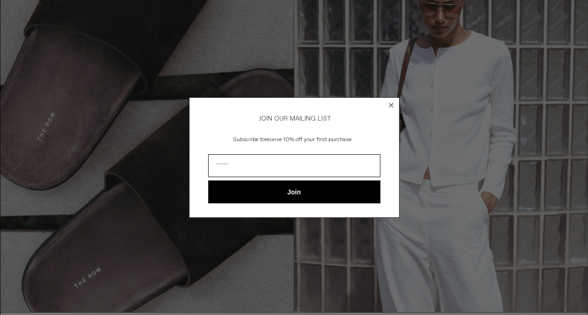
scroll to position [936, 0]
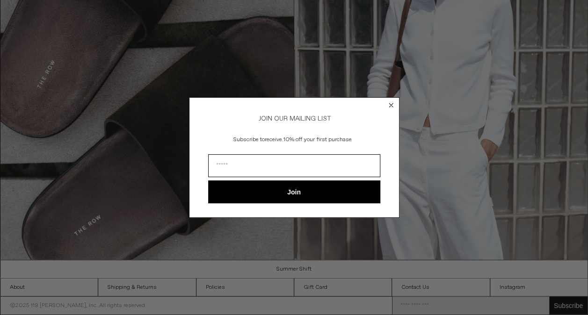
click at [394, 101] on circle "Close dialog" at bounding box center [391, 105] width 9 height 9
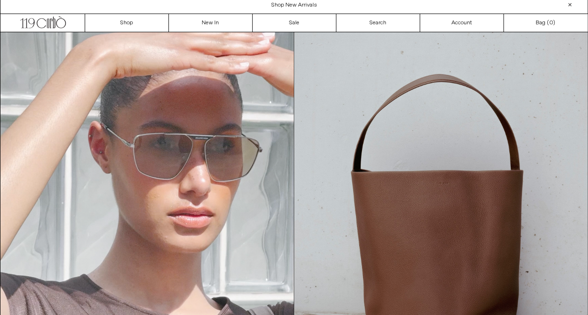
scroll to position [0, 0]
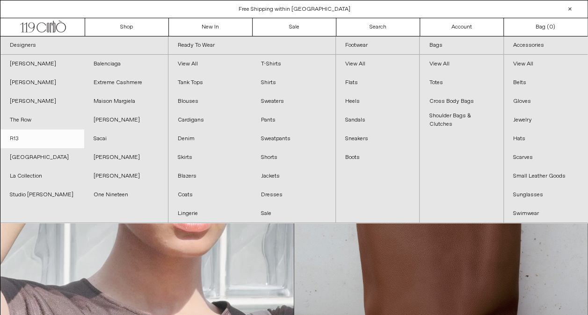
click at [8, 140] on link "R13" at bounding box center [42, 139] width 84 height 19
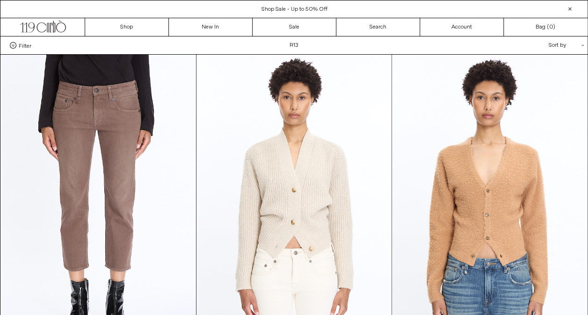
click at [560, 44] on div "Sort by .cls-1{fill:#231f20}" at bounding box center [536, 46] width 84 height 18
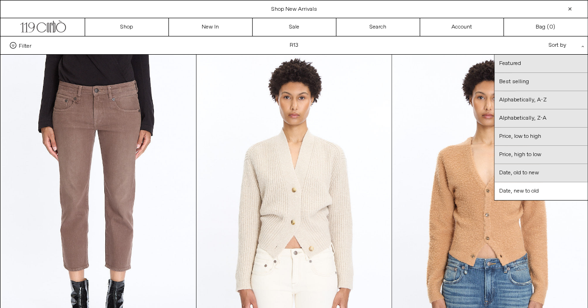
click at [28, 43] on span "Filter" at bounding box center [25, 45] width 13 height 7
click at [0, 0] on select "**********" at bounding box center [0, 0] width 0 height 0
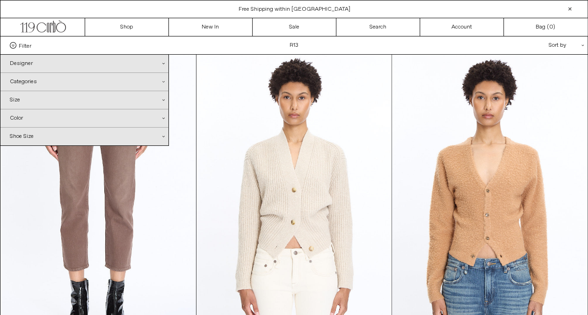
click at [58, 62] on div "Designer .cls-1{fill:#231f20}" at bounding box center [84, 64] width 168 height 18
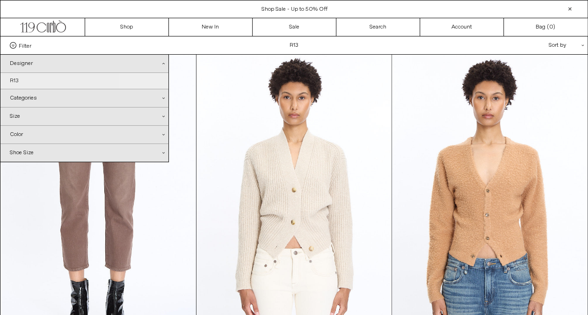
click at [41, 79] on link "R13" at bounding box center [84, 81] width 168 height 16
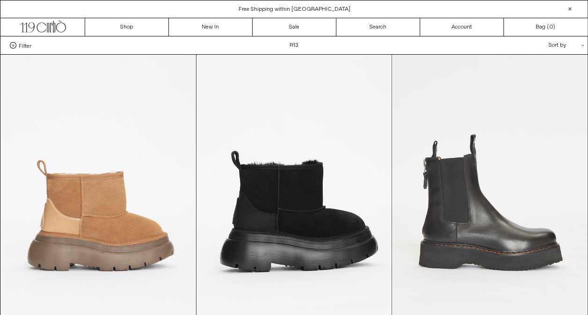
click at [25, 43] on span "Filter" at bounding box center [25, 45] width 13 height 7
click at [0, 0] on select "**********" at bounding box center [0, 0] width 0 height 0
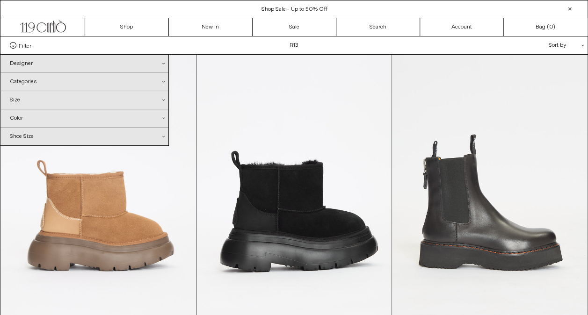
click at [163, 81] on icon ".cls-1{fill:#231f20}" at bounding box center [163, 82] width 2 height 2
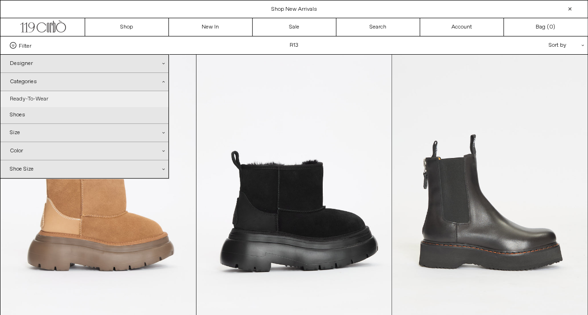
click at [58, 96] on link "Ready-To-Wear" at bounding box center [84, 99] width 168 height 16
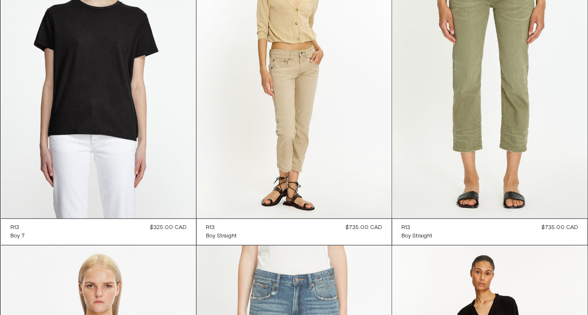
scroll to position [135, 0]
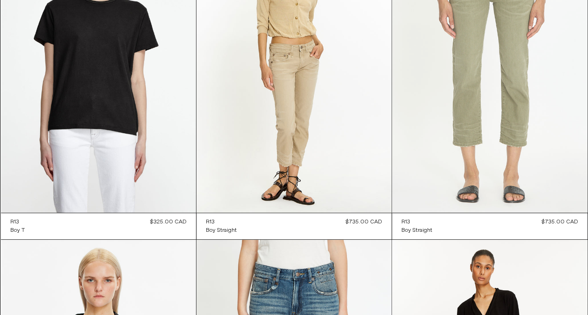
click at [476, 106] on at bounding box center [489, 66] width 195 height 293
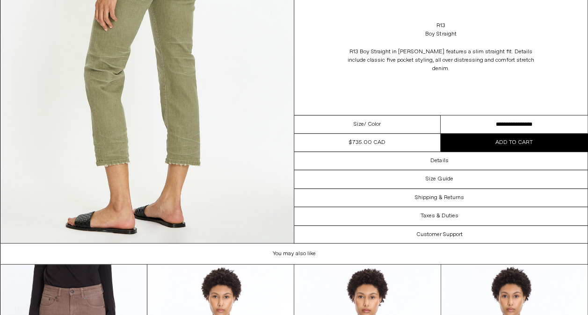
scroll to position [2247, 0]
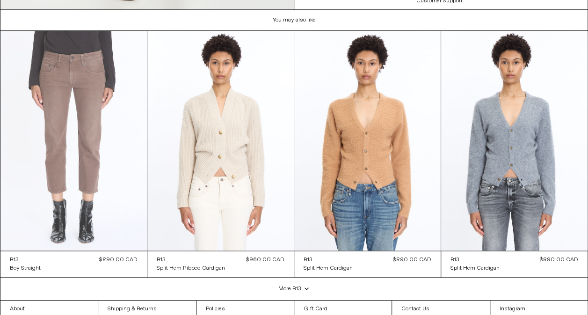
click at [90, 148] on at bounding box center [73, 141] width 146 height 220
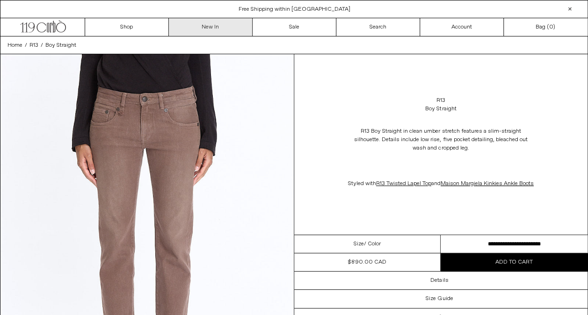
click at [205, 29] on link "New In" at bounding box center [211, 27] width 84 height 18
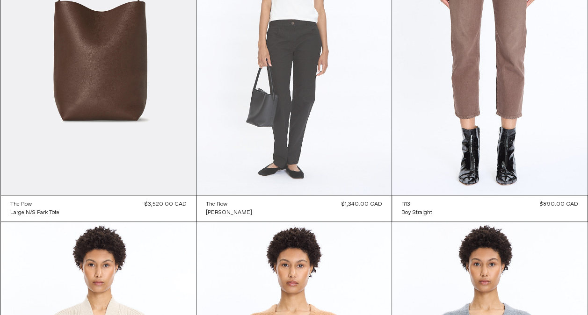
scroll to position [2059, 0]
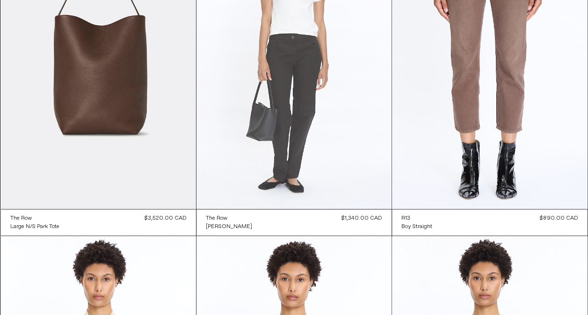
click at [286, 115] on at bounding box center [294, 62] width 195 height 293
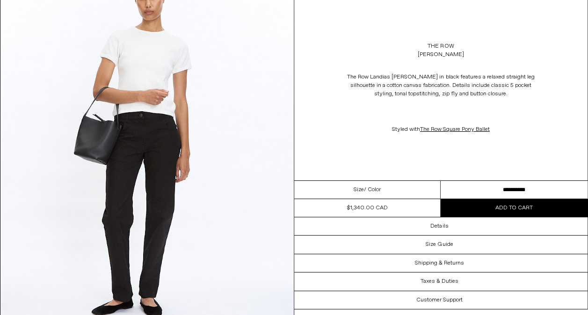
scroll to position [1551, 0]
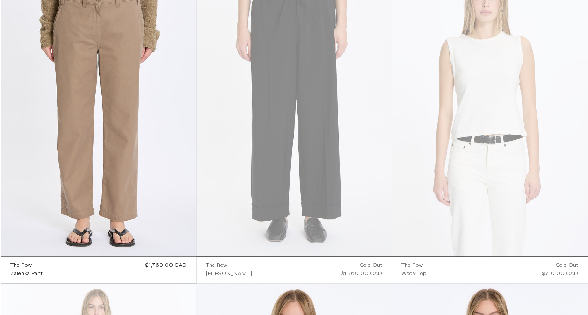
scroll to position [5476, 0]
